Goal: Task Accomplishment & Management: Use online tool/utility

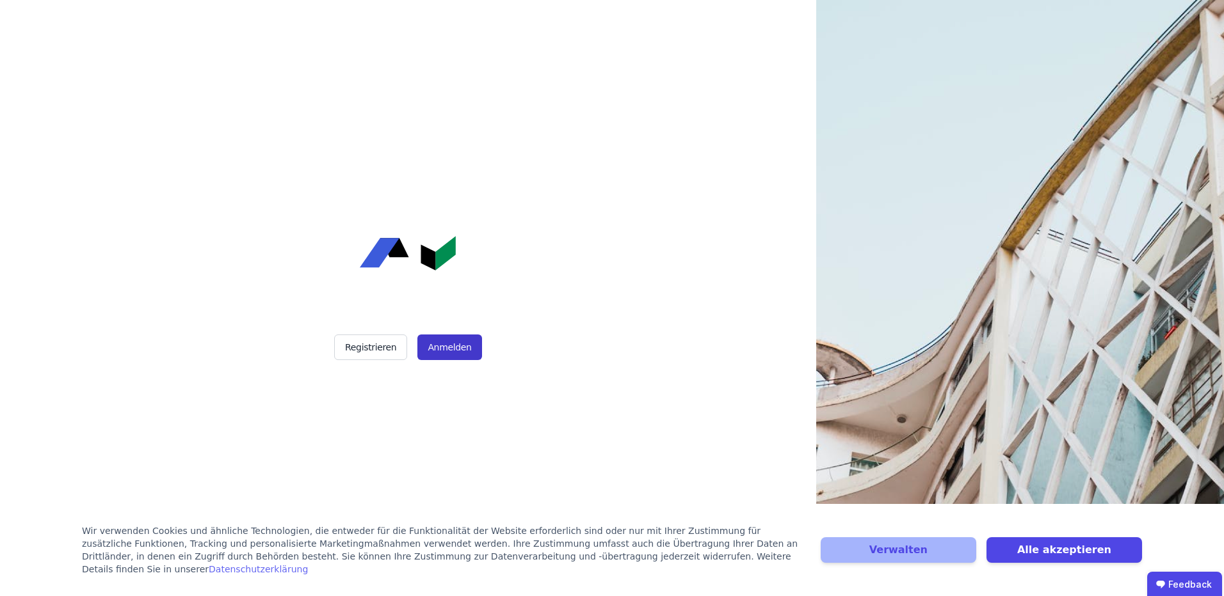
click at [451, 346] on button "Anmelden" at bounding box center [449, 348] width 64 height 26
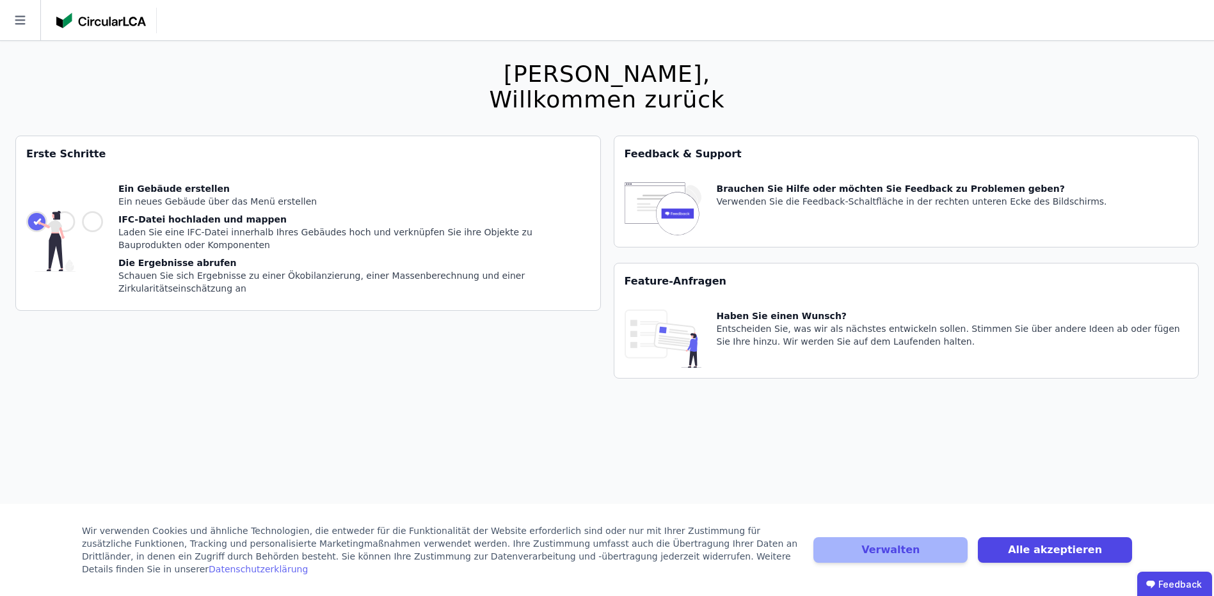
click at [264, 266] on div "Die Ergebnisse abrufen" at bounding box center [354, 263] width 472 height 13
click at [266, 265] on div "Die Ergebnisse abrufen" at bounding box center [354, 263] width 472 height 13
click at [1, 16] on icon at bounding box center [20, 20] width 40 height 40
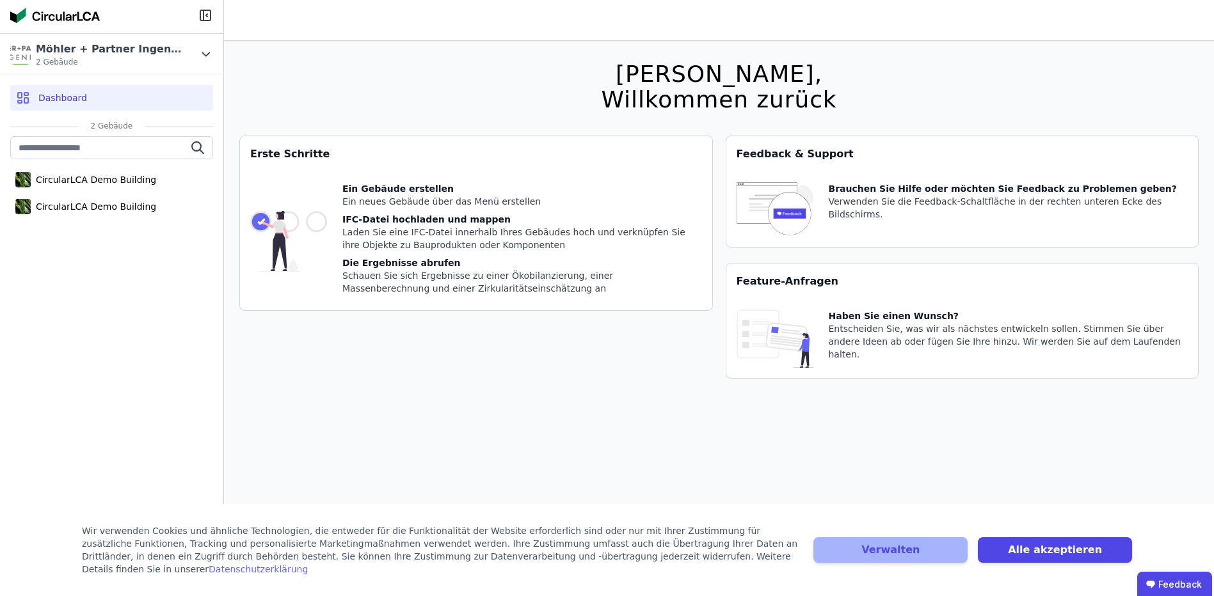
click at [136, 96] on div "Dashboard" at bounding box center [111, 98] width 203 height 26
click at [148, 204] on div "CircularLCA Demo Building" at bounding box center [111, 207] width 203 height 26
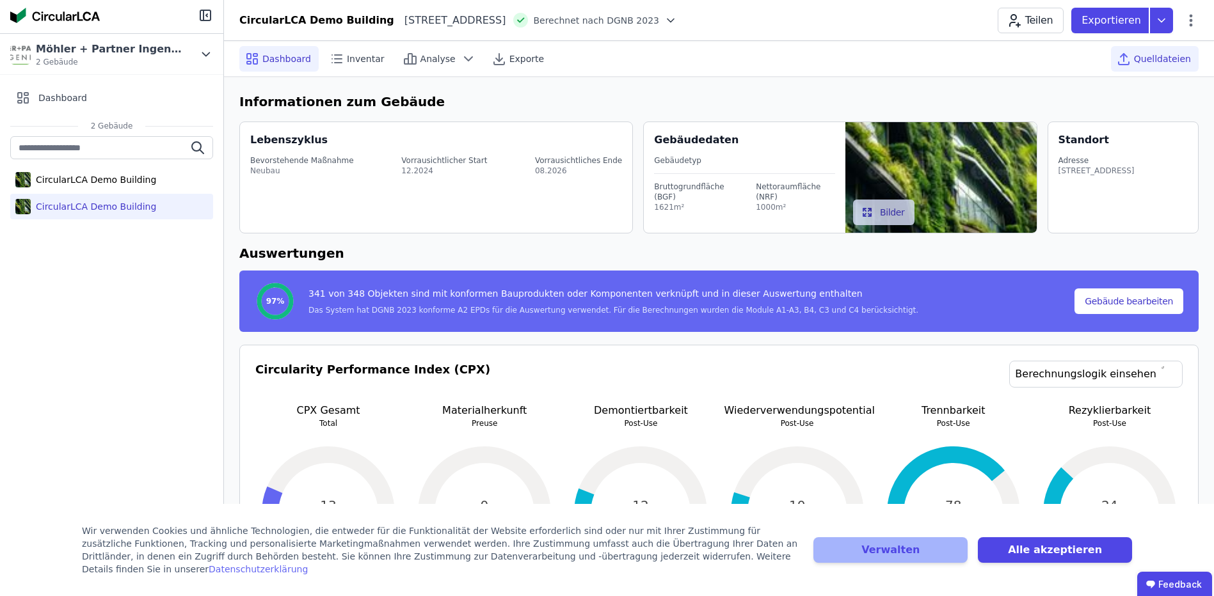
click at [1141, 54] on span "Quelldateien" at bounding box center [1162, 58] width 57 height 13
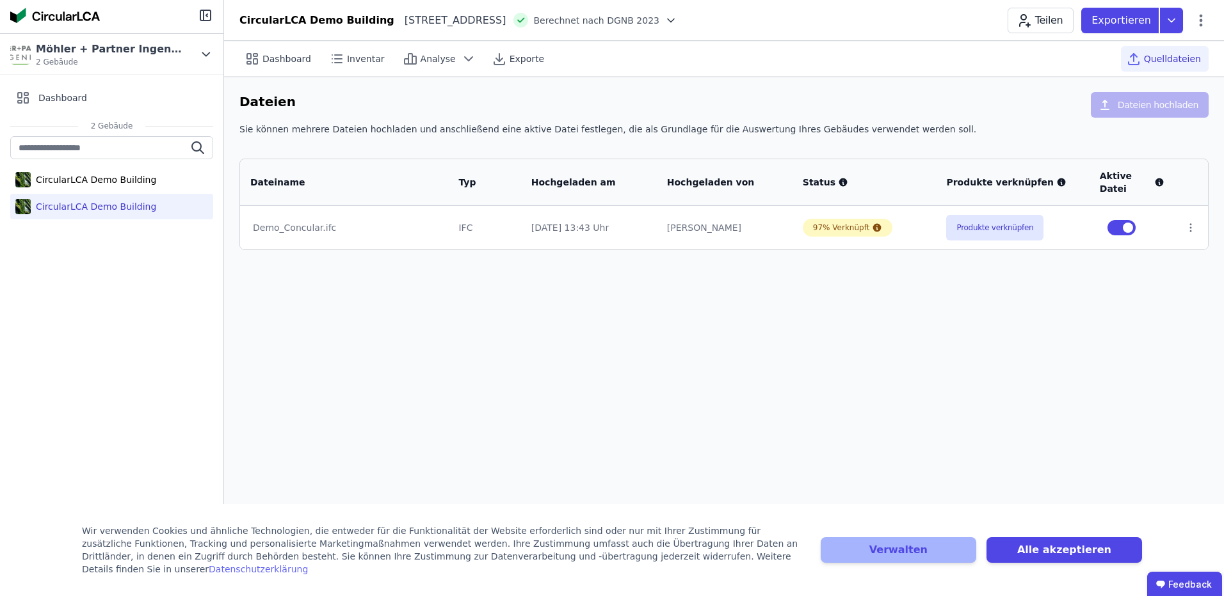
click at [1032, 106] on div "Dateien Dateien hochladen" at bounding box center [723, 107] width 969 height 31
click at [836, 239] on td "97% Verknüpft" at bounding box center [864, 228] width 144 height 44
click at [839, 227] on div "97% Verknüpft" at bounding box center [841, 228] width 57 height 10
click at [877, 230] on div "97% Verknüpft" at bounding box center [848, 228] width 90 height 18
click at [873, 232] on icon at bounding box center [877, 228] width 8 height 8
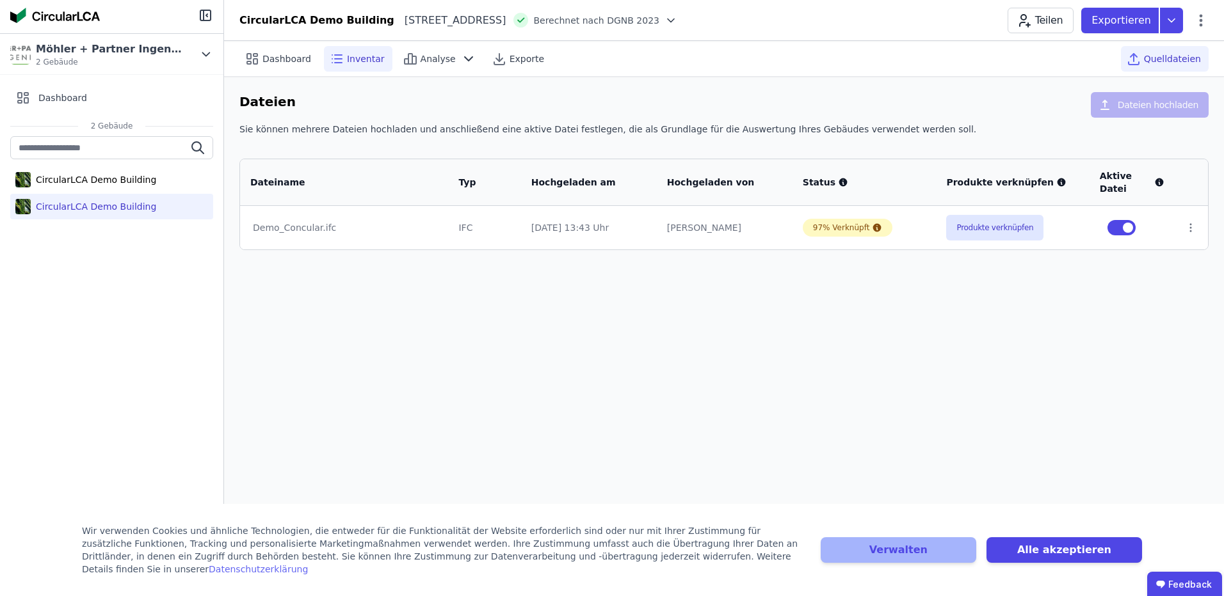
click at [338, 68] on div "Inventar" at bounding box center [358, 59] width 68 height 26
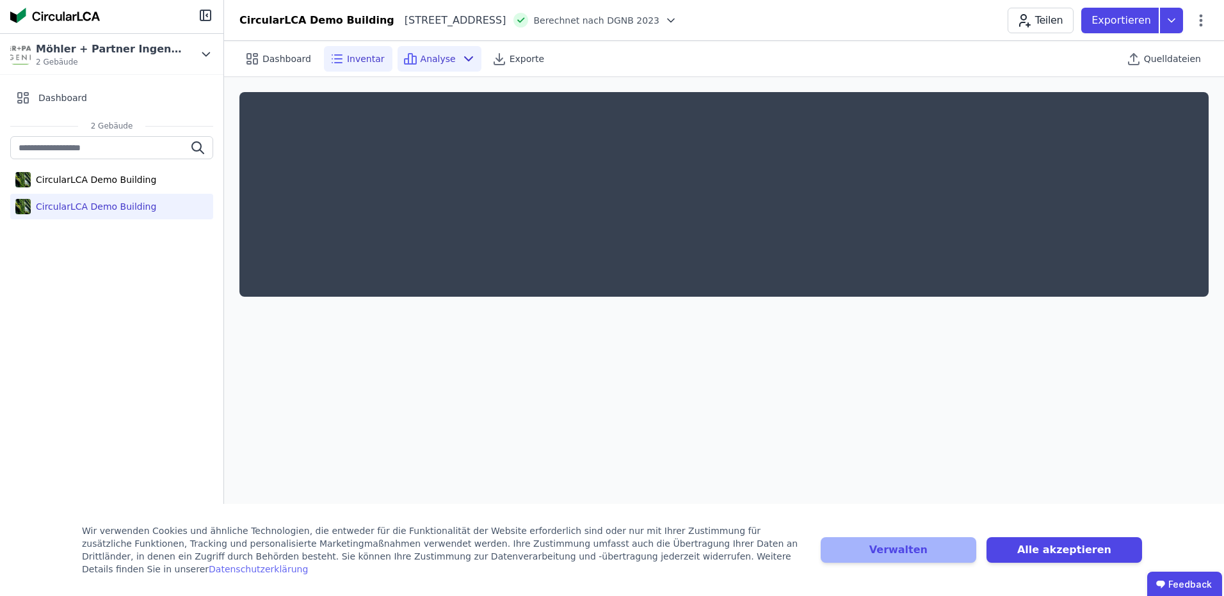
click at [403, 54] on icon at bounding box center [410, 58] width 15 height 15
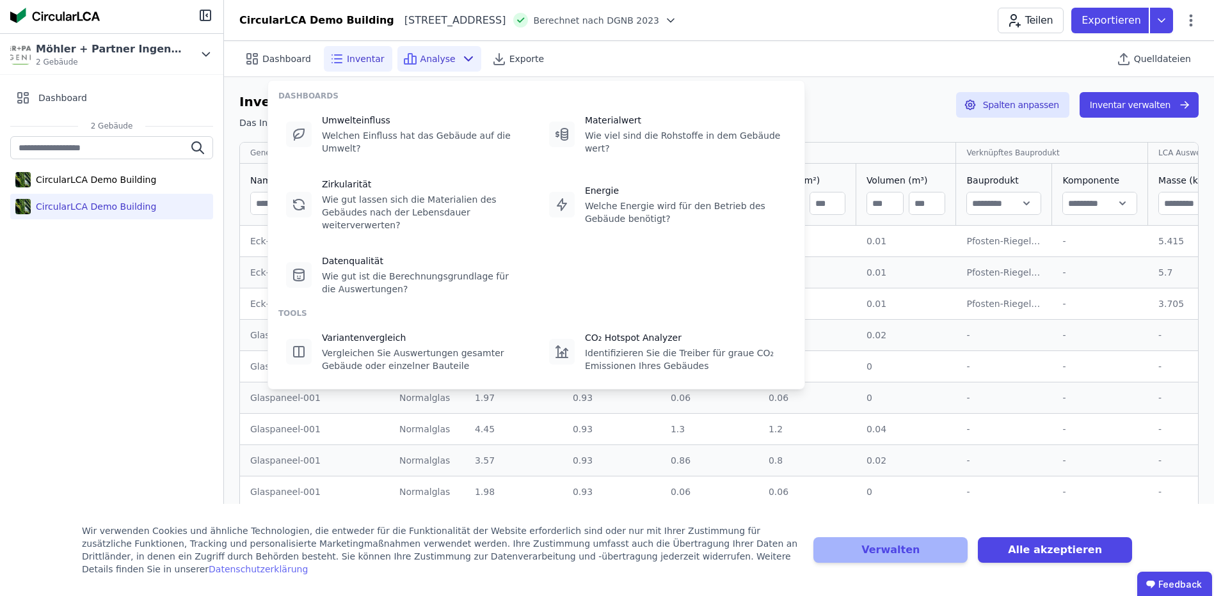
click at [429, 62] on span "Analyse" at bounding box center [437, 58] width 35 height 13
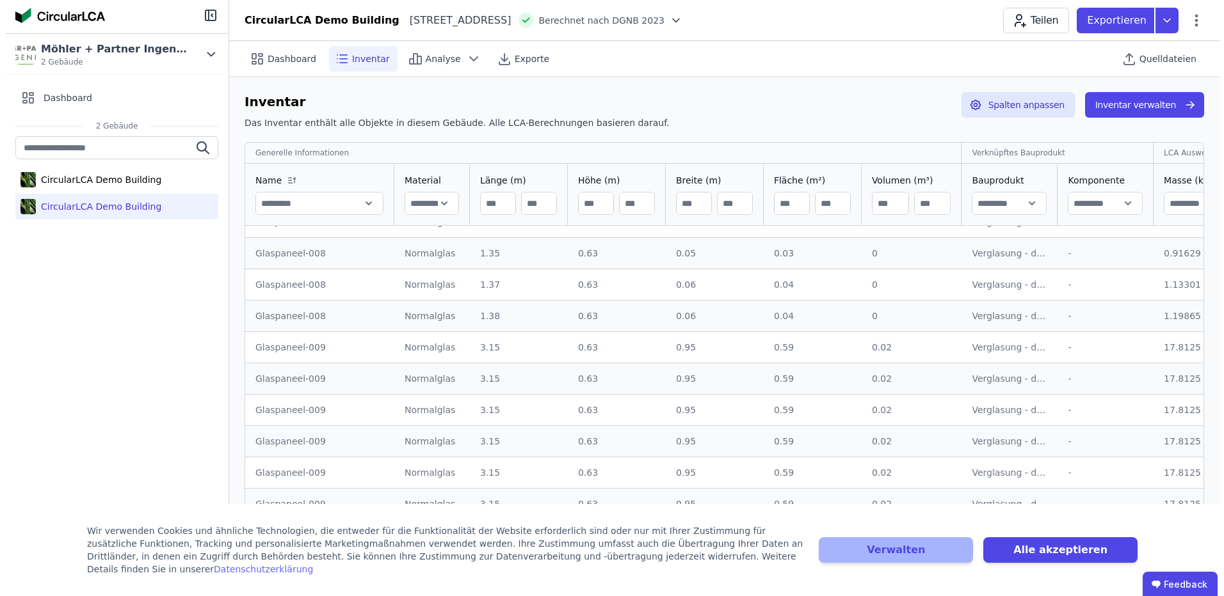
scroll to position [1408, 0]
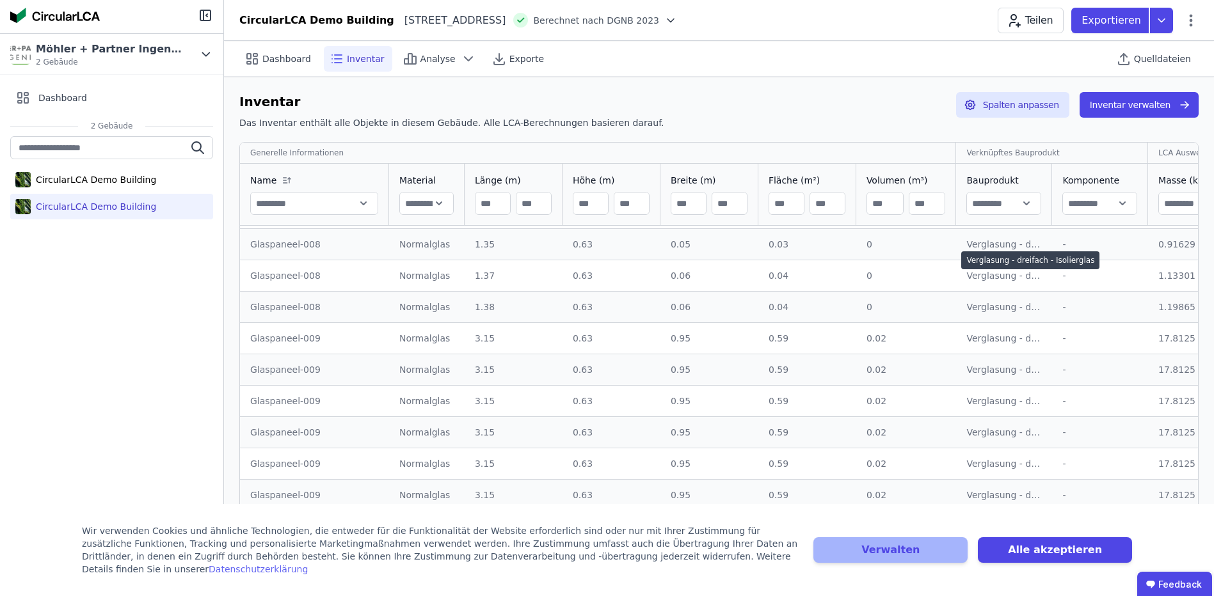
click at [1000, 273] on div "Verglasung - dreifach - Isolierglas" at bounding box center [1004, 275] width 76 height 13
click at [1021, 264] on div "Verglasung - dreifach - Isolierglas" at bounding box center [1030, 261] width 138 height 18
click at [1127, 108] on button "Inventar verwalten" at bounding box center [1139, 105] width 119 height 26
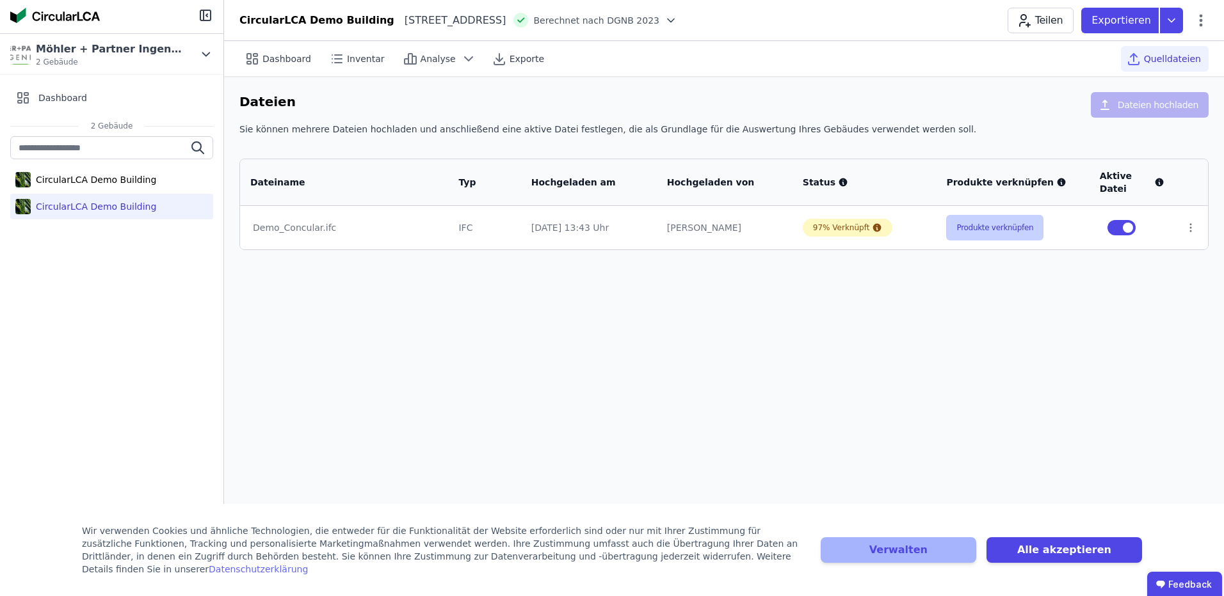
click at [1028, 230] on button "Produkte verknüpfen" at bounding box center [994, 228] width 97 height 26
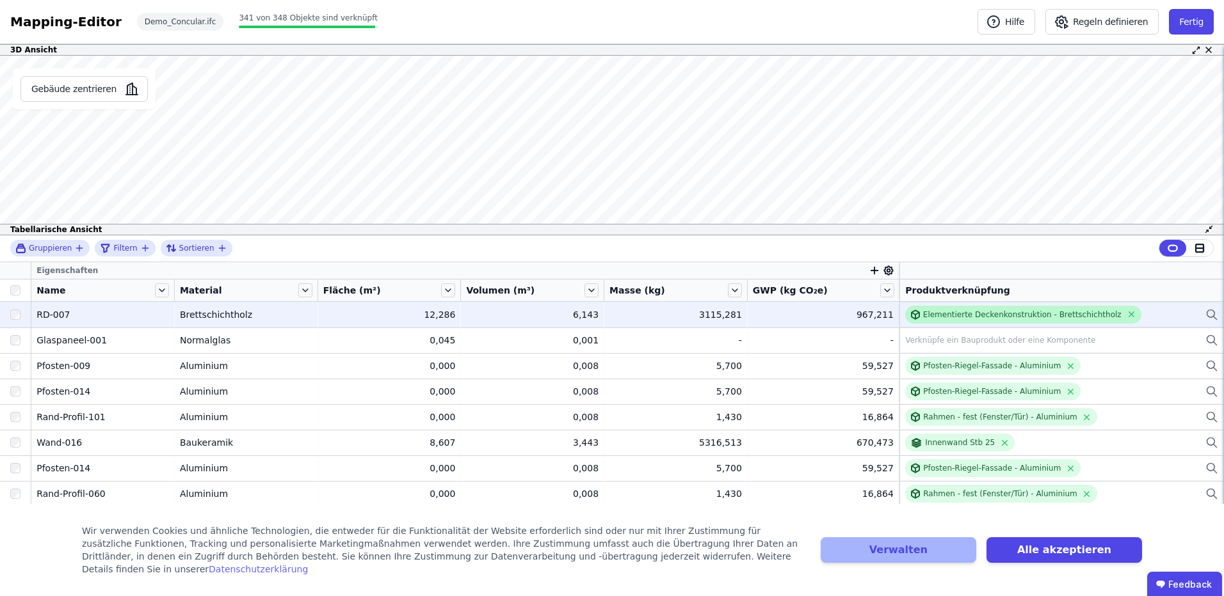
click at [1011, 310] on div "Elementierte Deckenkonstruktion - Brettschichtholz" at bounding box center [1022, 315] width 198 height 10
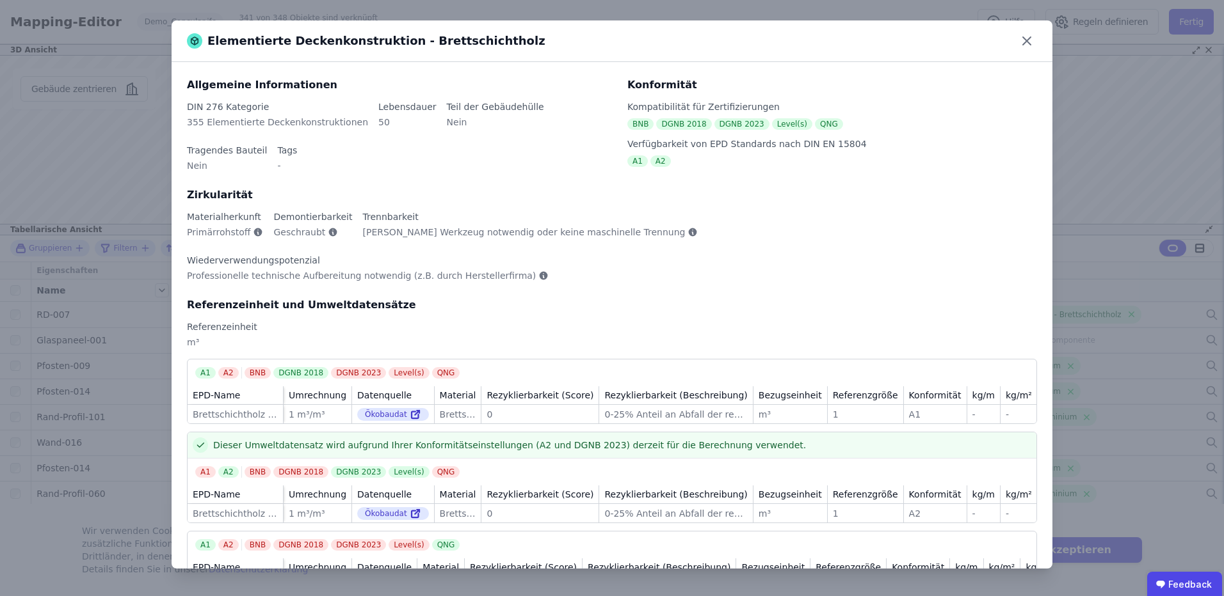
click at [477, 298] on div "Referenzeinheit und Umweltdatensätze Referenzeinheit m³" at bounding box center [612, 328] width 850 height 61
click at [1022, 40] on icon at bounding box center [1026, 41] width 20 height 20
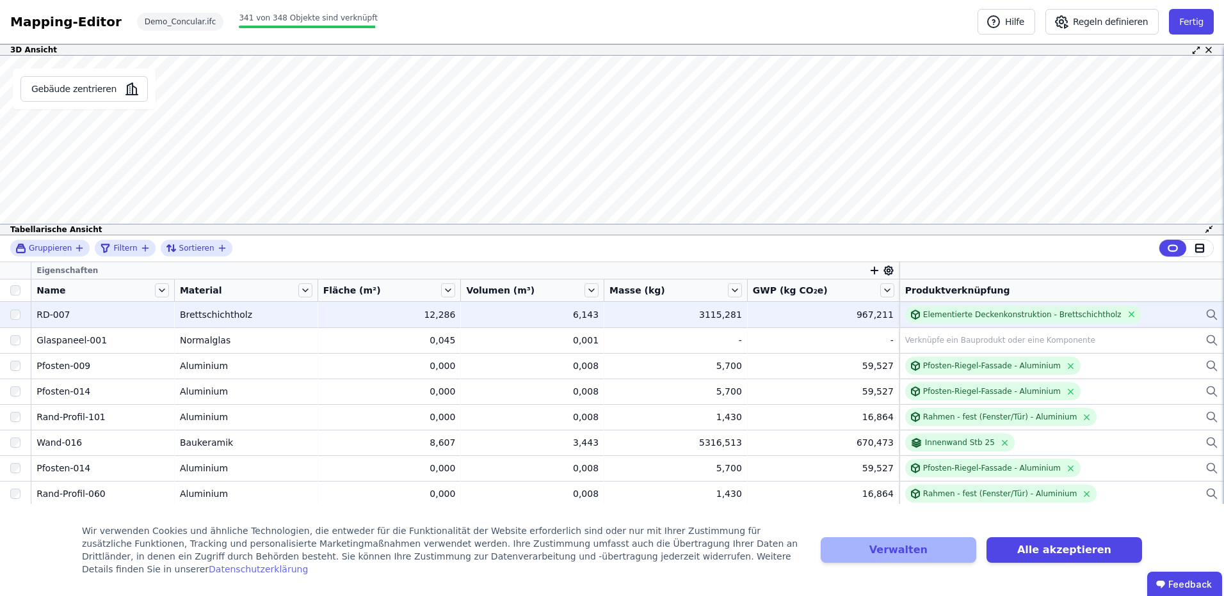
click at [1213, 318] on icon at bounding box center [1214, 317] width 3 height 3
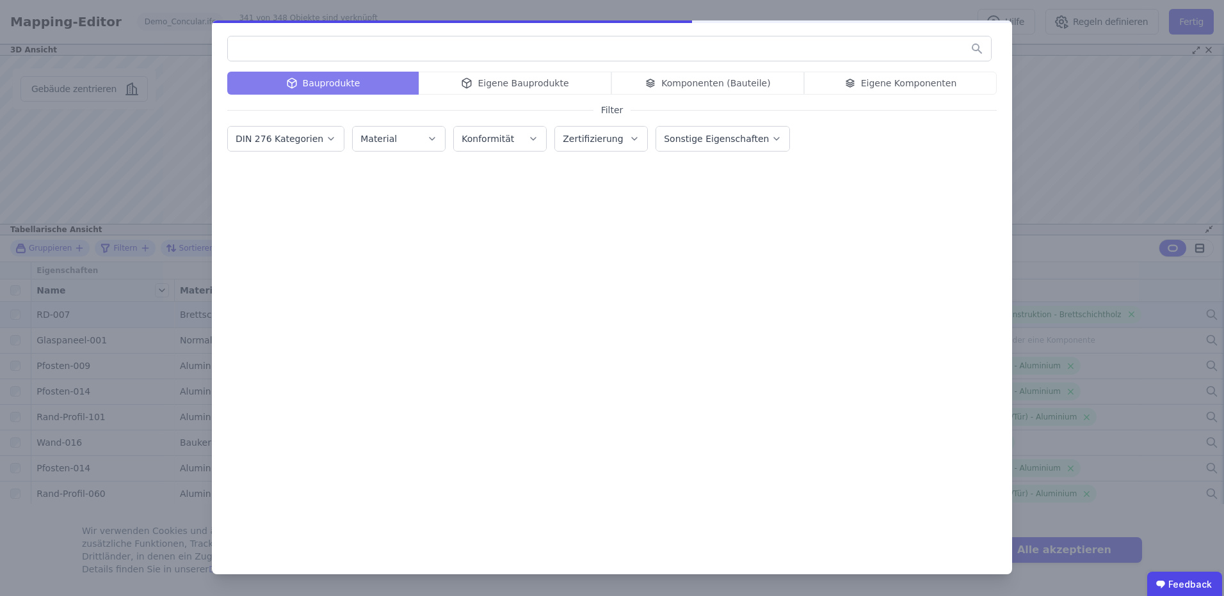
click at [858, 70] on div "Bauprodukte Eigene Bauprodukte Komponenten (Bauteile) Eigene Komponenten Filter…" at bounding box center [612, 297] width 800 height 554
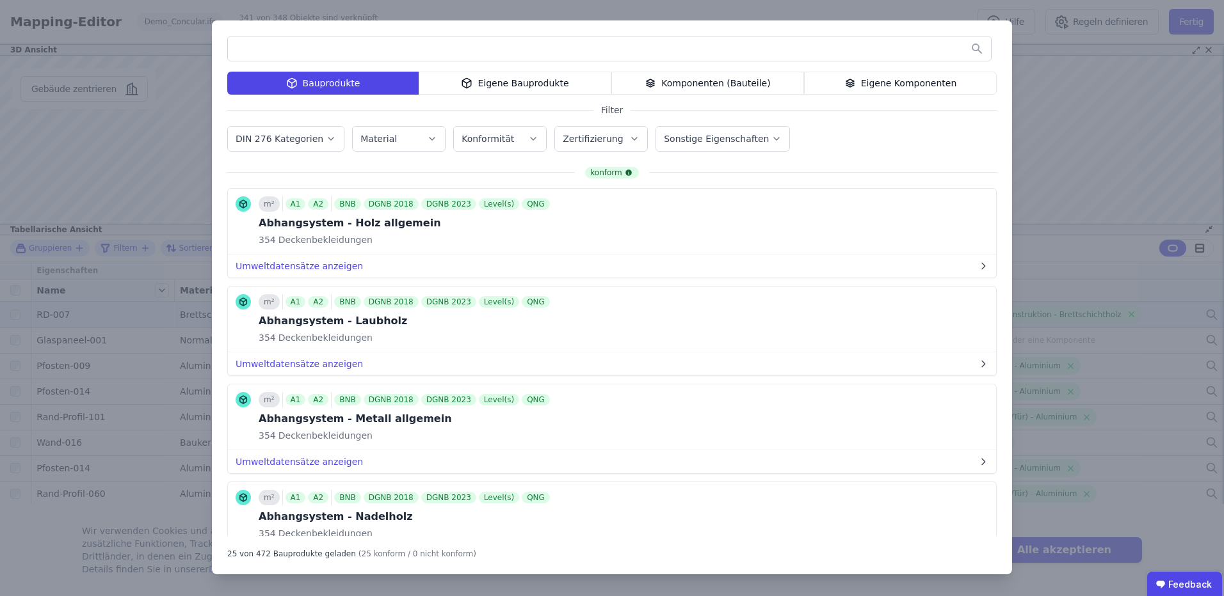
click at [856, 77] on icon at bounding box center [850, 83] width 12 height 15
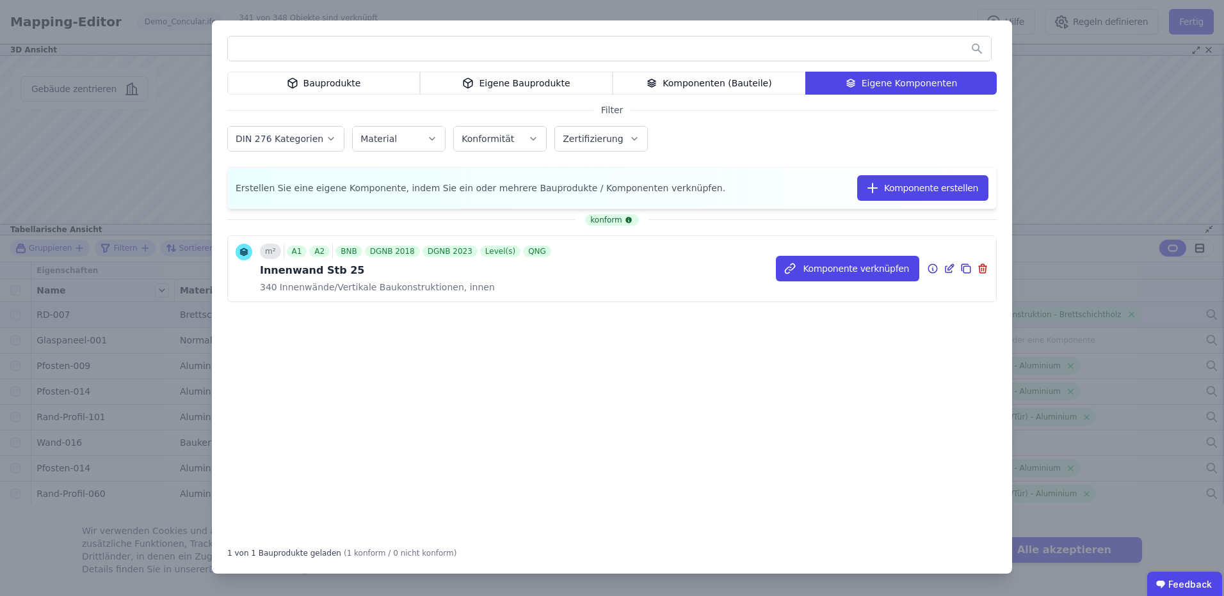
click at [953, 270] on icon at bounding box center [949, 268] width 12 height 15
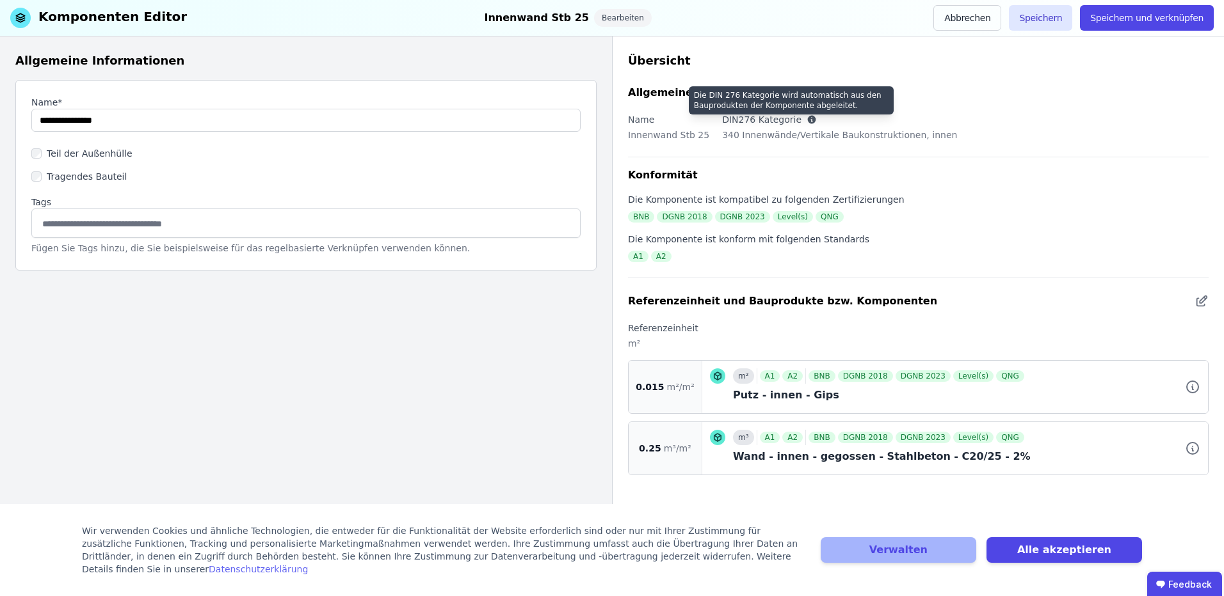
click at [808, 120] on icon at bounding box center [812, 120] width 8 height 8
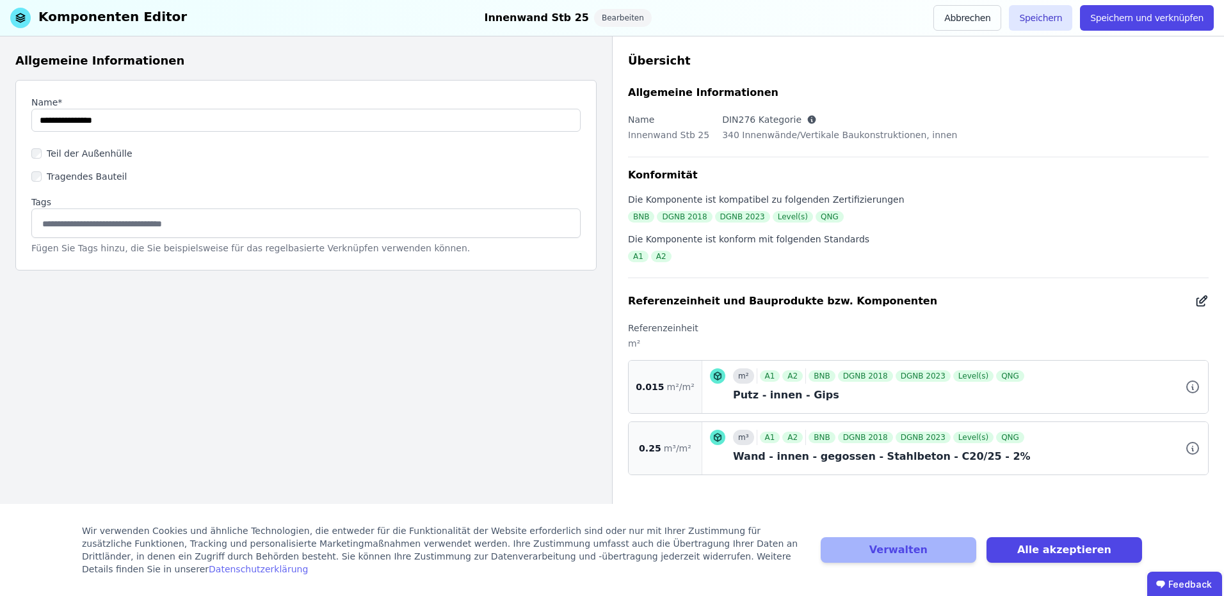
click at [1203, 299] on icon at bounding box center [1201, 301] width 14 height 15
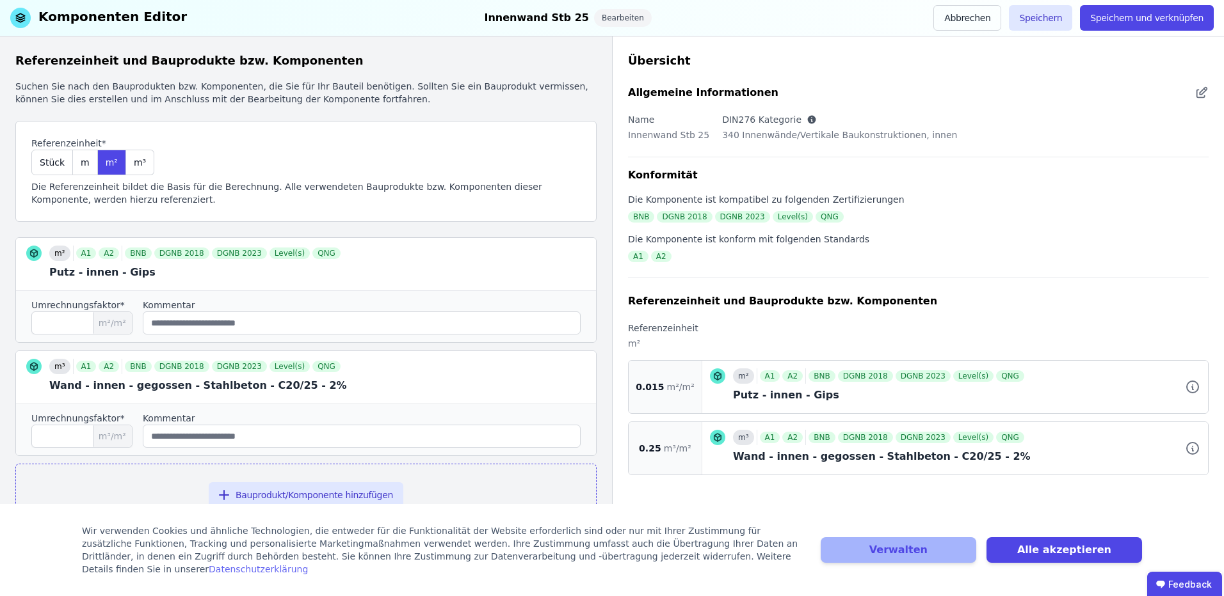
click at [1023, 104] on div "Allgemeine Informationen Name Innenwand Stb 25 DIN276 Kategorie 340 Innenwände/…" at bounding box center [918, 121] width 580 height 72
click at [532, 91] on div "Suchen Sie nach den Bauprodukten bzw. Komponenten, die Sie für Ihr Bauteil benö…" at bounding box center [305, 93] width 581 height 26
click at [1036, 552] on button "Alle akzeptieren" at bounding box center [1064, 551] width 156 height 26
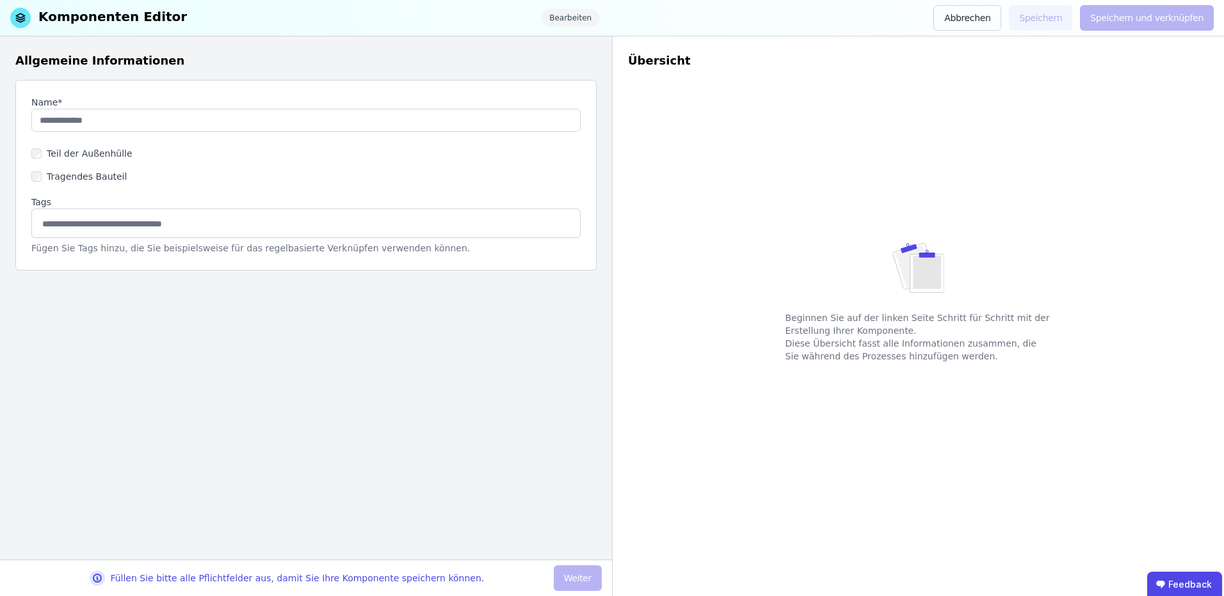
click at [712, 55] on div "Beginnen Sie auf der linken Seite Schritt für Schritt mit der Erstellung Ihrer …" at bounding box center [918, 283] width 580 height 529
click at [1000, 19] on button "Abbrechen" at bounding box center [967, 18] width 68 height 26
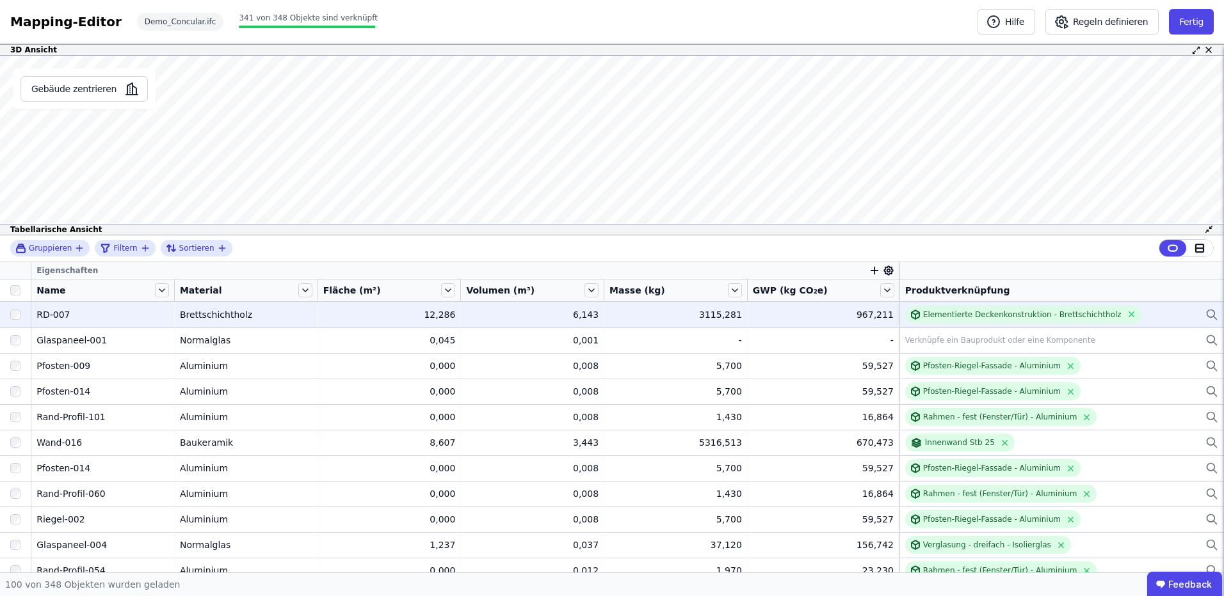
click at [1133, 323] on div "Elementierte Deckenkonstruktion - Brettschichtholz" at bounding box center [1061, 315] width 313 height 18
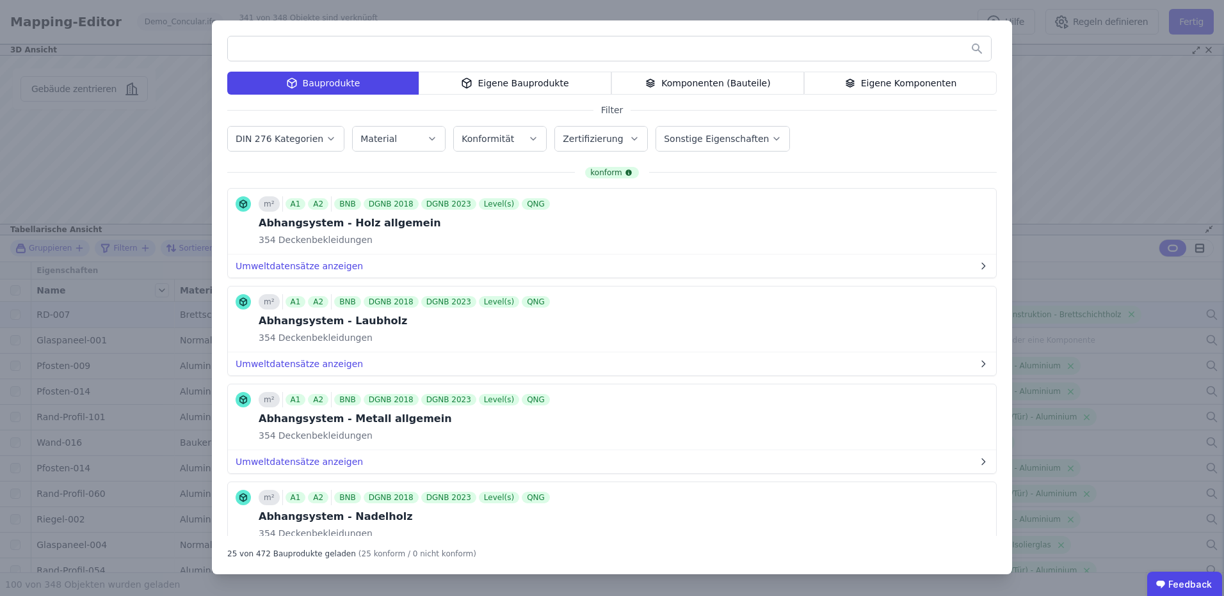
click at [770, 89] on div "Komponenten (Bauteile)" at bounding box center [707, 83] width 193 height 23
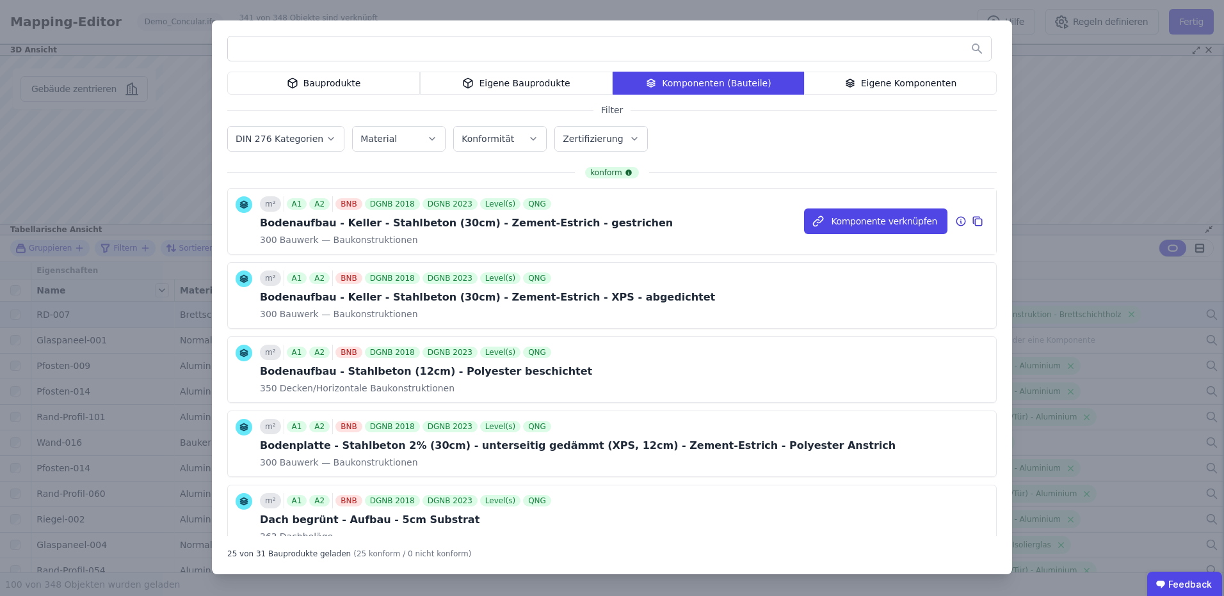
click at [672, 229] on div "m² A1 A2 BNB DGNB 2018 DGNB 2023 Level(s) QNG Bodenaufbau - Keller - Stahlbeton…" at bounding box center [612, 221] width 768 height 65
click at [975, 225] on icon at bounding box center [978, 222] width 7 height 7
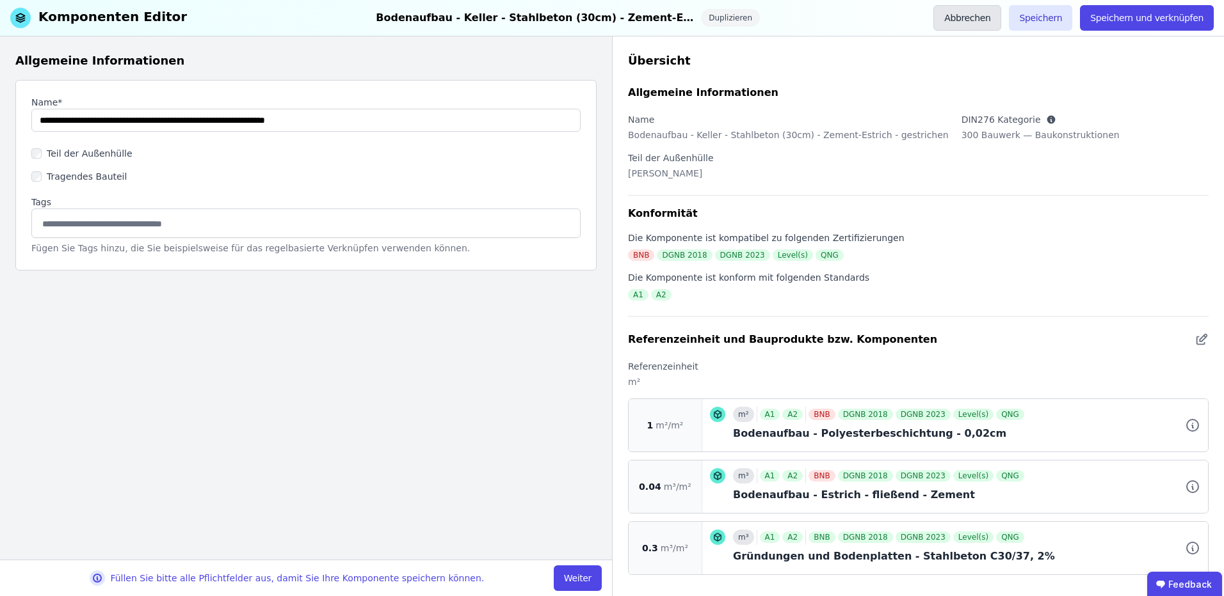
click at [973, 12] on button "Abbrechen" at bounding box center [967, 18] width 68 height 26
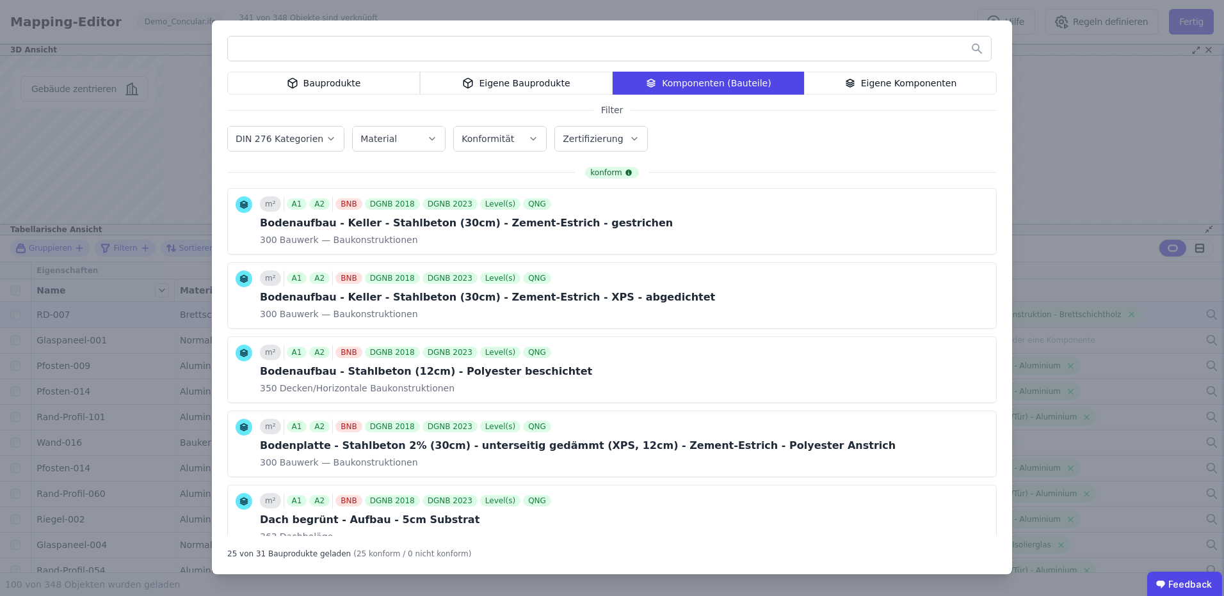
click at [1031, 70] on div "Bauprodukte Eigene Bauprodukte Komponenten (Bauteile) Eigene Komponenten Filter…" at bounding box center [612, 298] width 1224 height 596
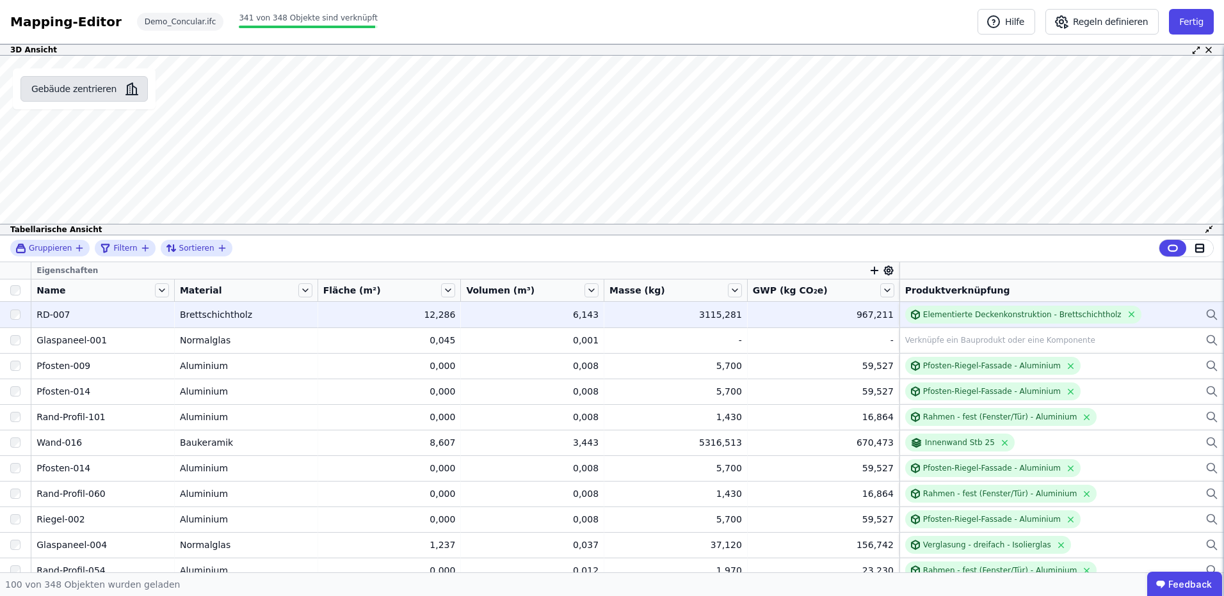
click at [44, 97] on button "Gebäude zentrieren" at bounding box center [83, 89] width 127 height 26
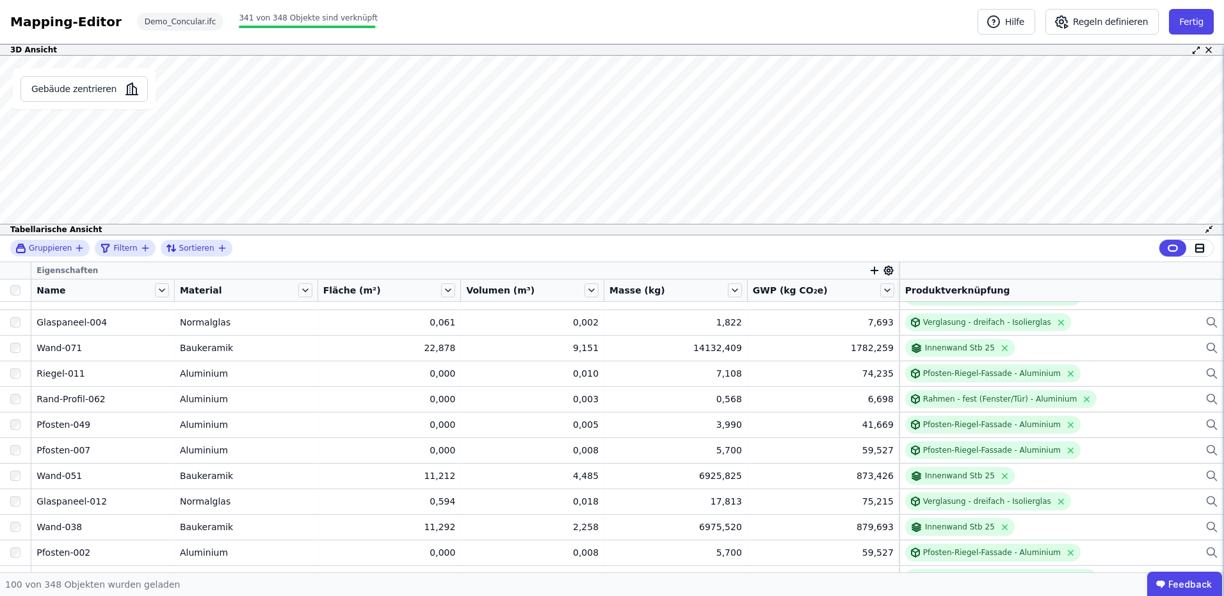
scroll to position [832, 0]
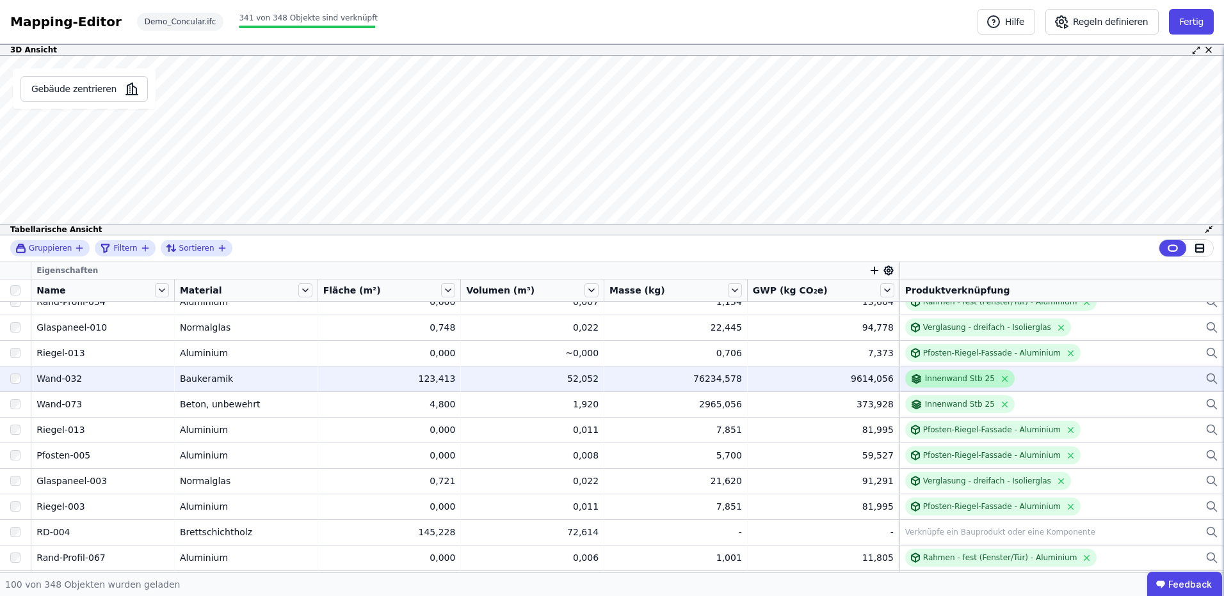
click at [973, 373] on div "Innenwand Stb 25" at bounding box center [952, 379] width 84 height 12
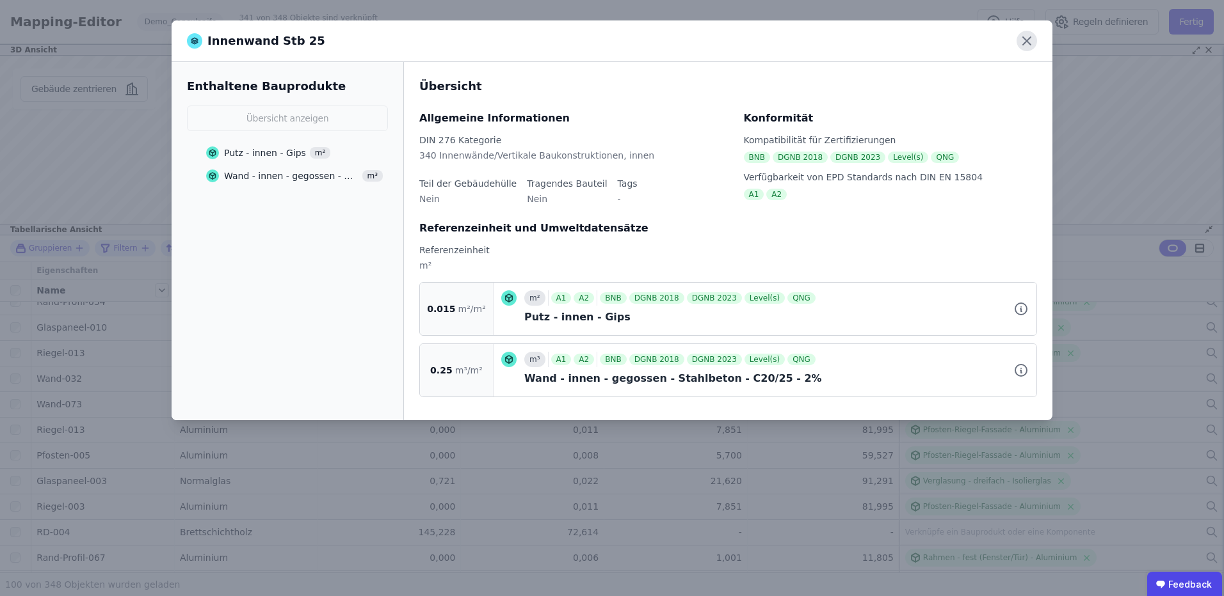
click at [1026, 41] on icon at bounding box center [1027, 41] width 8 height 8
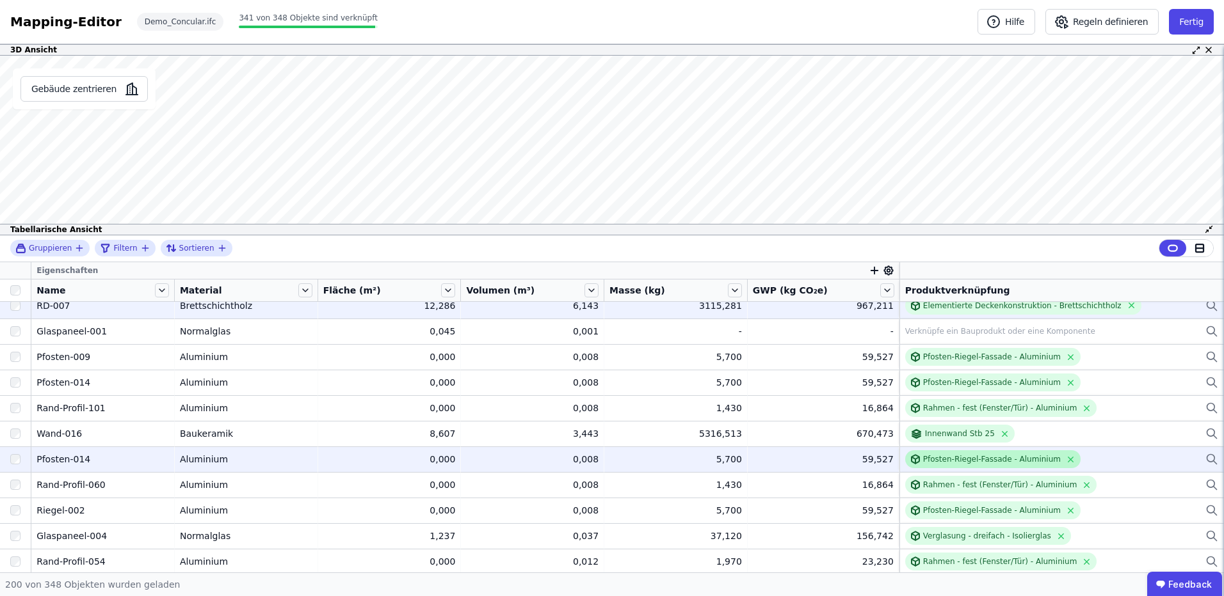
scroll to position [0, 0]
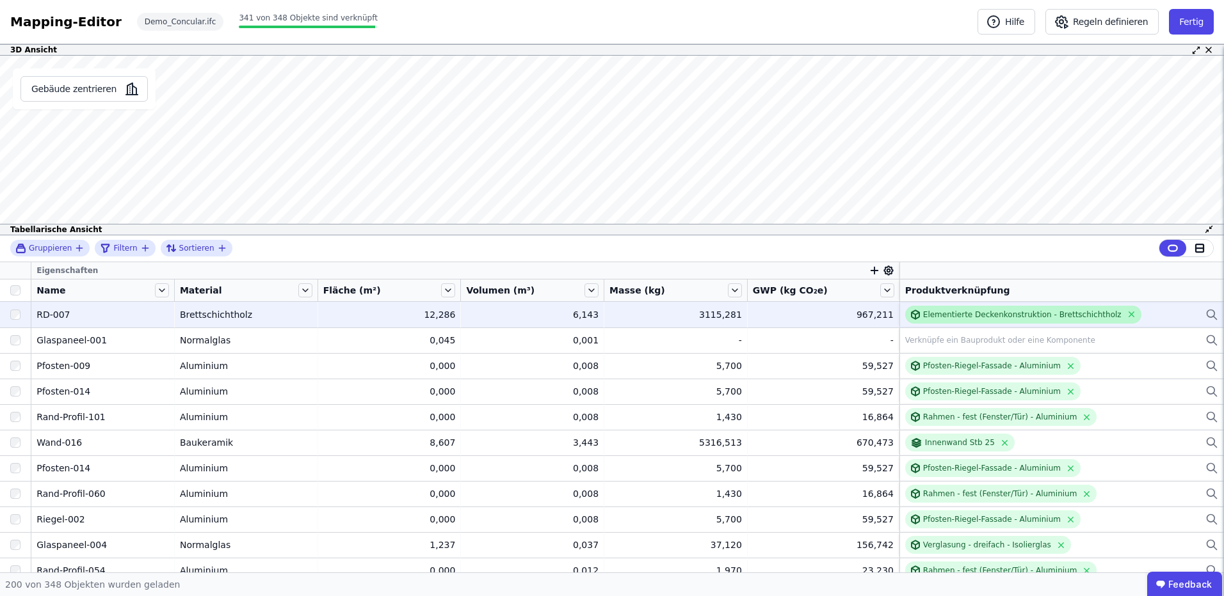
click at [954, 318] on div "Elementierte Deckenkonstruktion - Brettschichtholz" at bounding box center [1022, 315] width 198 height 10
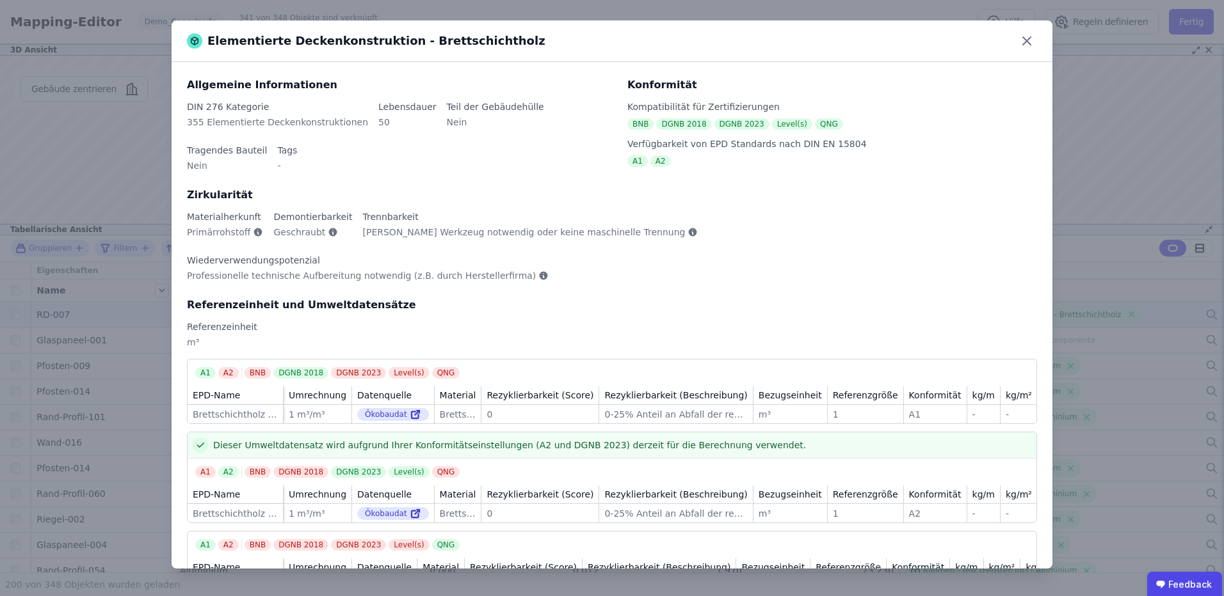
drag, startPoint x: 1021, startPoint y: 43, endPoint x: 421, endPoint y: 82, distance: 601.6
click at [1021, 43] on icon at bounding box center [1026, 41] width 20 height 20
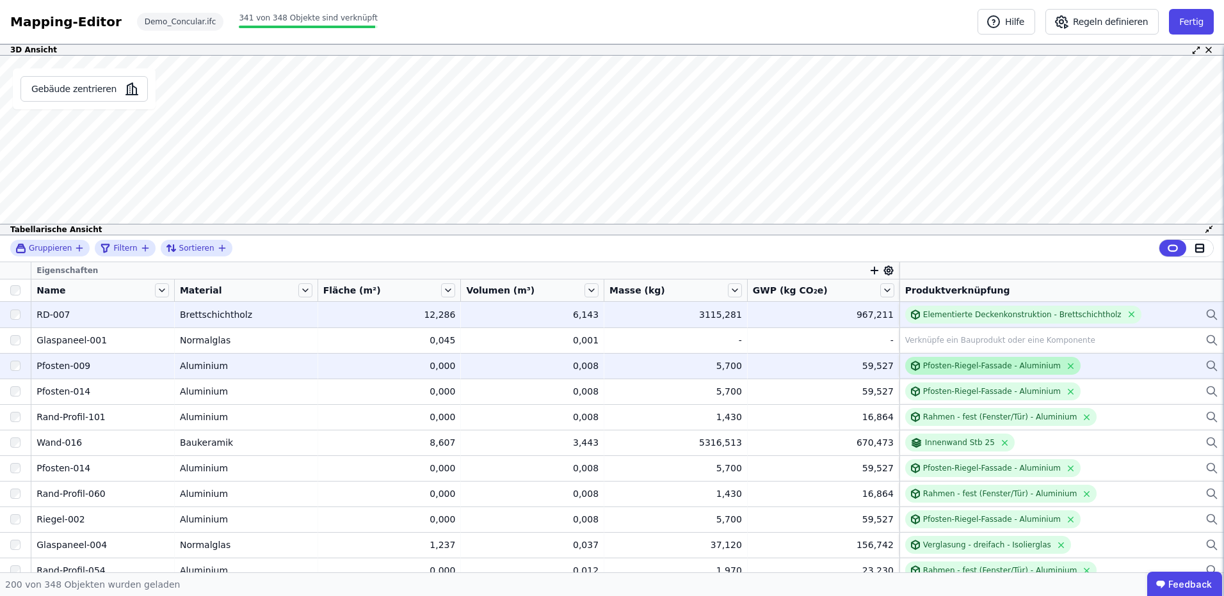
click at [958, 368] on div "Pfosten-Riegel-Fassade - Aluminium" at bounding box center [992, 366] width 138 height 10
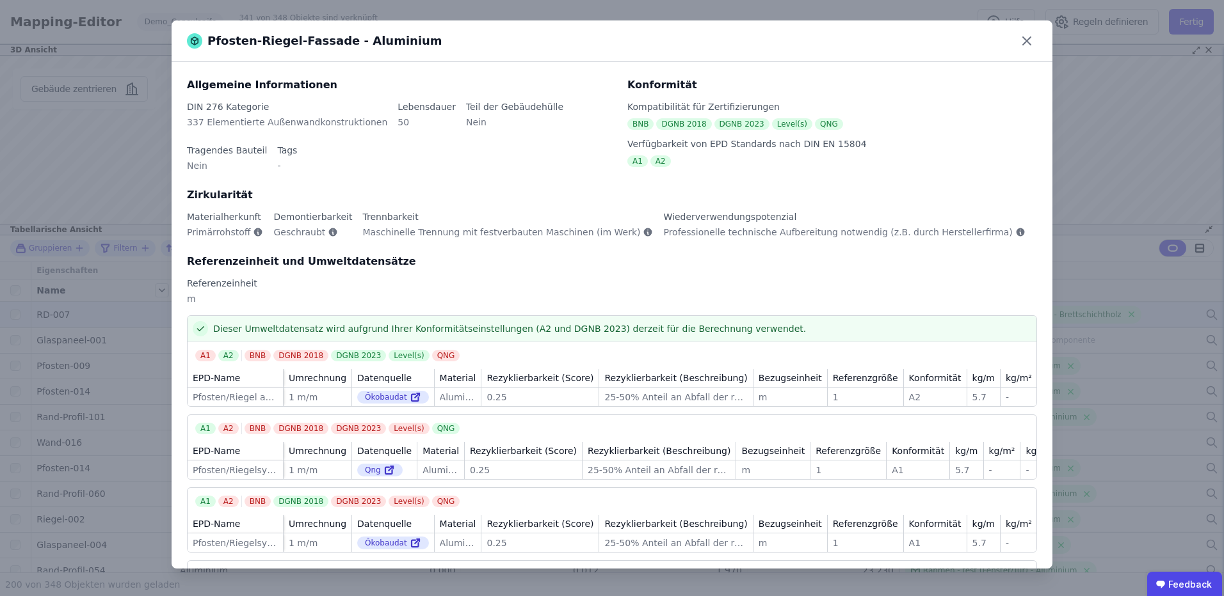
scroll to position [90, 0]
